Goal: Task Accomplishment & Management: Manage account settings

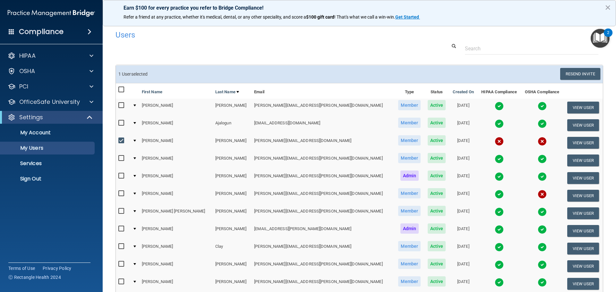
select select "20"
click at [573, 74] on button "Resend Invite" at bounding box center [580, 74] width 40 height 12
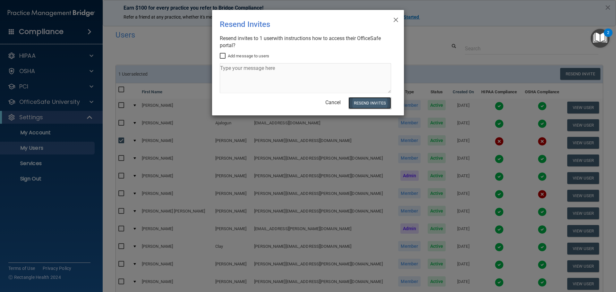
click at [376, 101] on button "Resend Invites" at bounding box center [369, 103] width 43 height 12
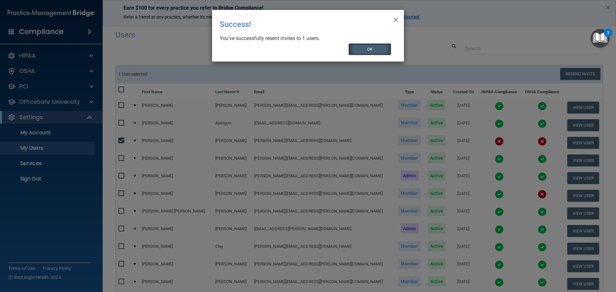
click at [349, 46] on button "OK" at bounding box center [369, 49] width 43 height 12
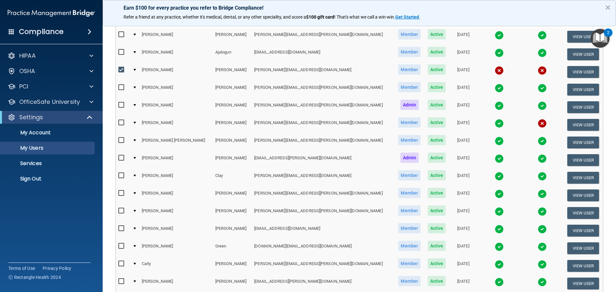
scroll to position [225, 0]
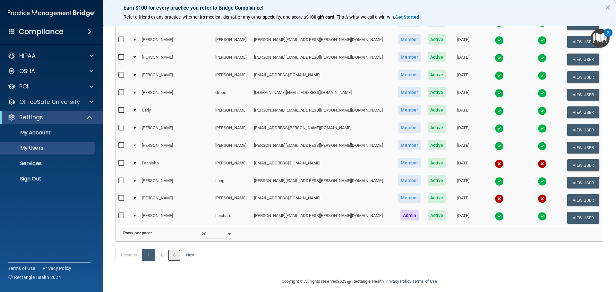
click at [168, 261] on link "3" at bounding box center [174, 255] width 13 height 12
click at [163, 261] on link "2" at bounding box center [161, 255] width 13 height 12
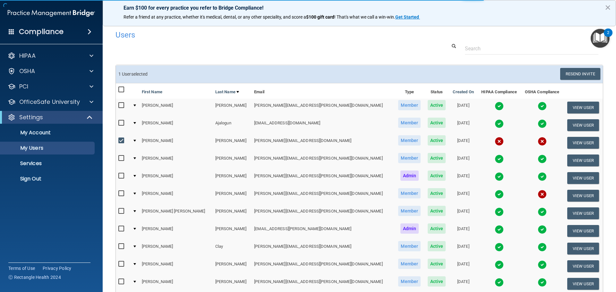
select select "20"
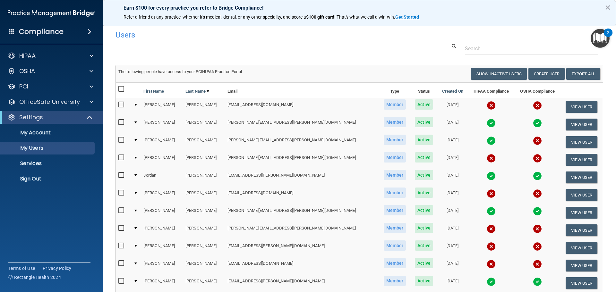
click at [124, 105] on input "checkbox" at bounding box center [121, 104] width 7 height 5
checkbox input "true"
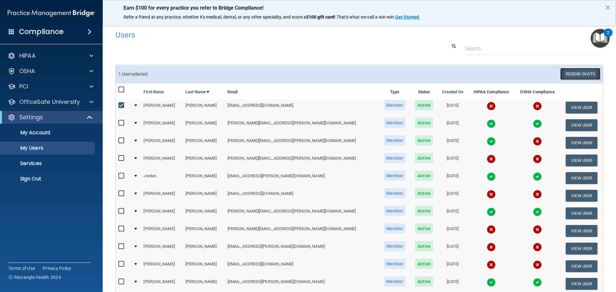
click at [574, 75] on button "Resend Invite" at bounding box center [580, 74] width 40 height 12
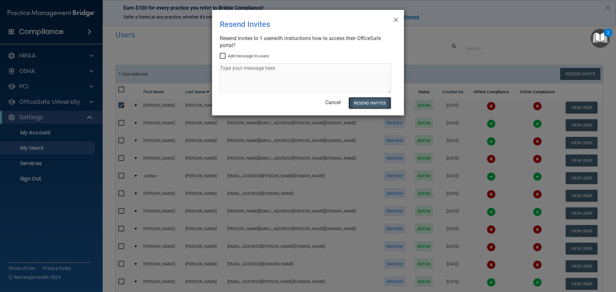
click at [370, 102] on button "Resend Invites" at bounding box center [369, 103] width 43 height 12
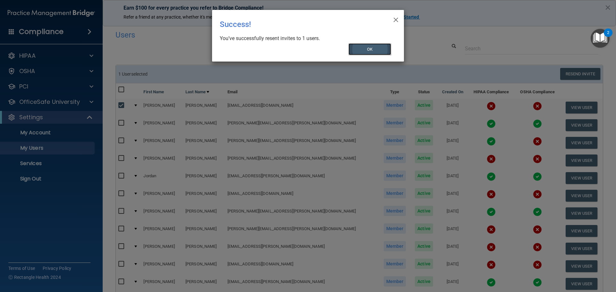
click at [363, 51] on button "OK" at bounding box center [369, 49] width 43 height 12
